Goal: Use online tool/utility: Utilize a website feature to perform a specific function

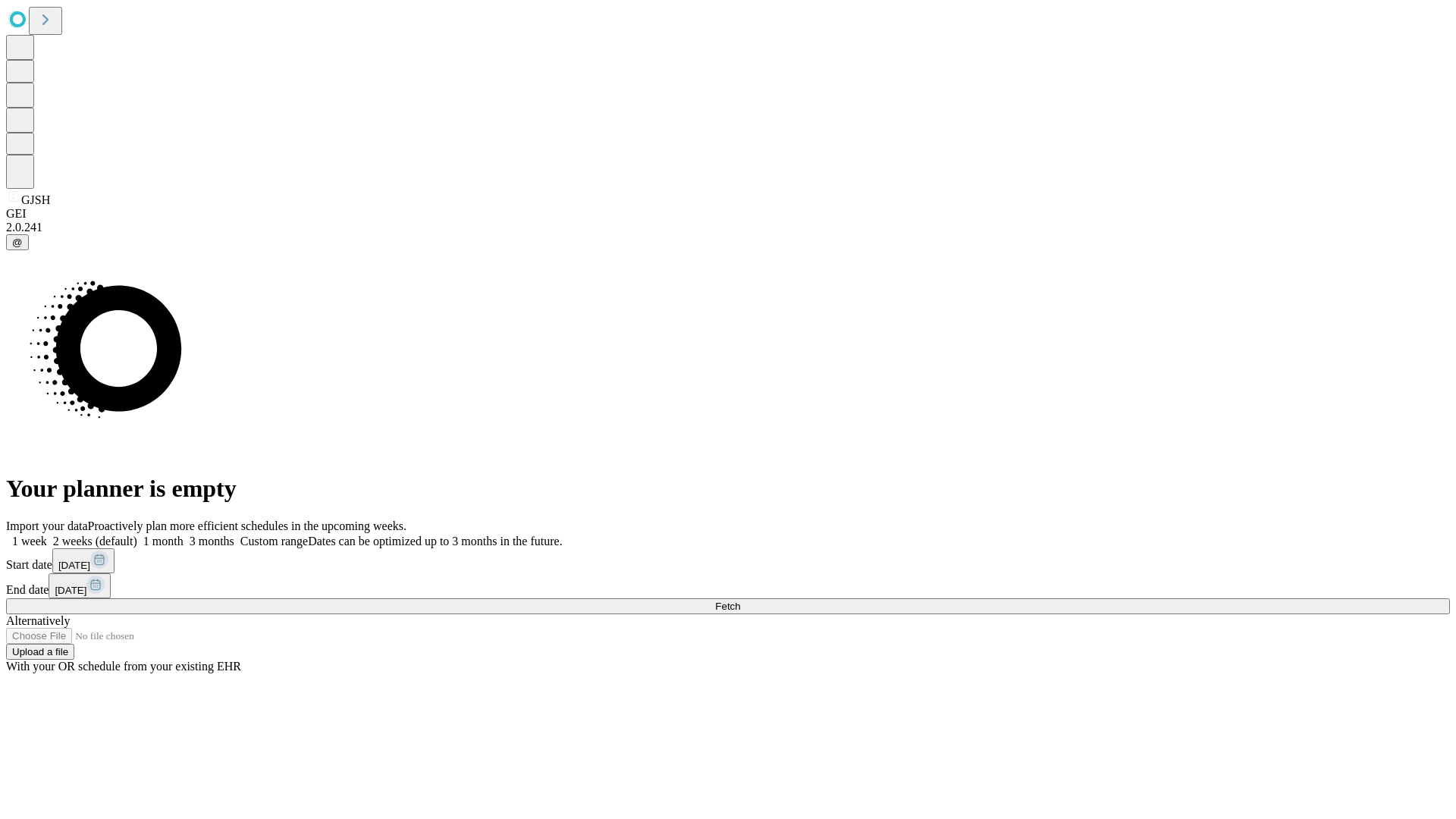
click at [740, 600] on span "Fetch" at bounding box center [727, 606] width 25 height 11
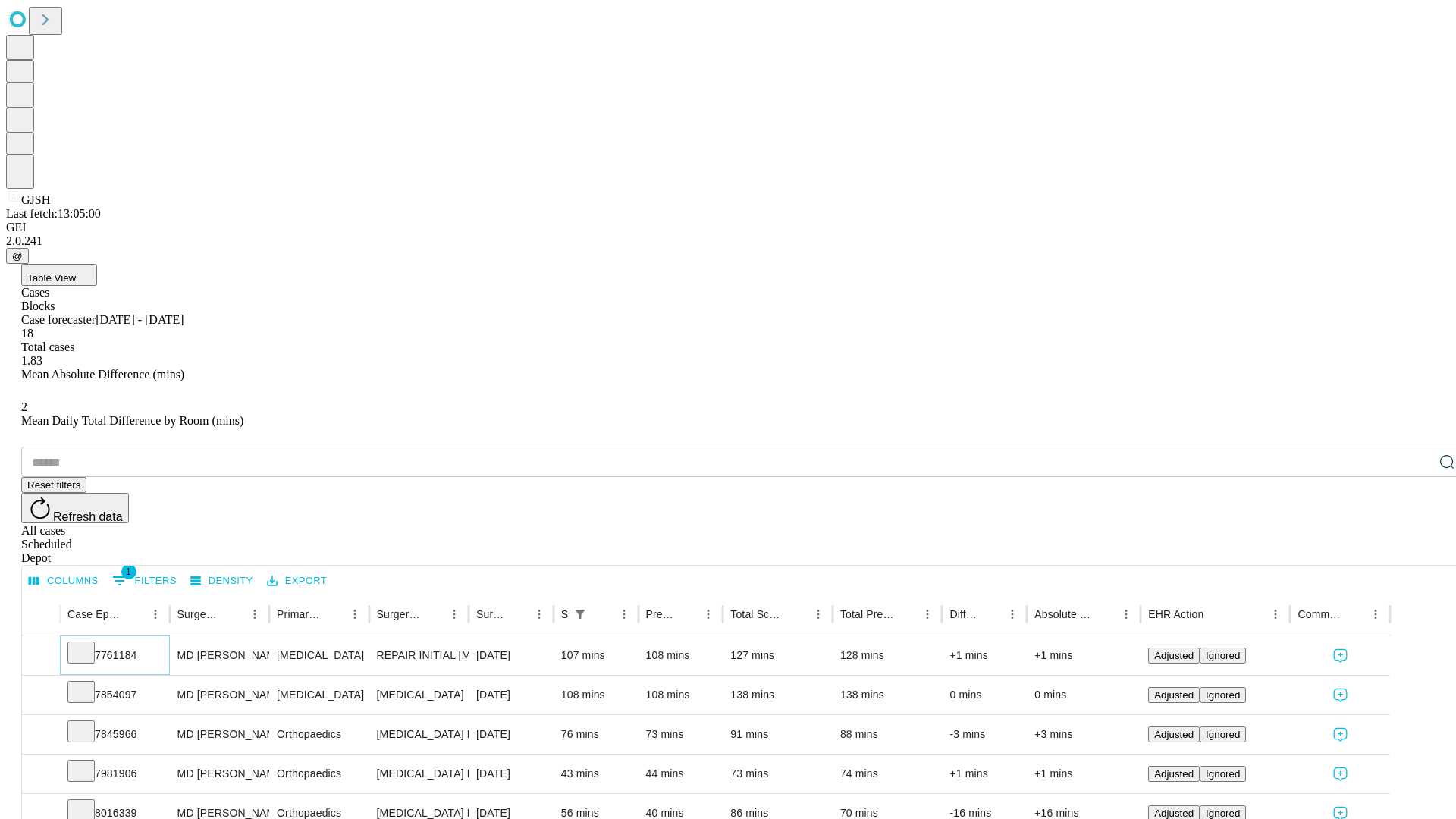
click at [89, 644] on icon at bounding box center [81, 652] width 15 height 15
